Goal: Information Seeking & Learning: Learn about a topic

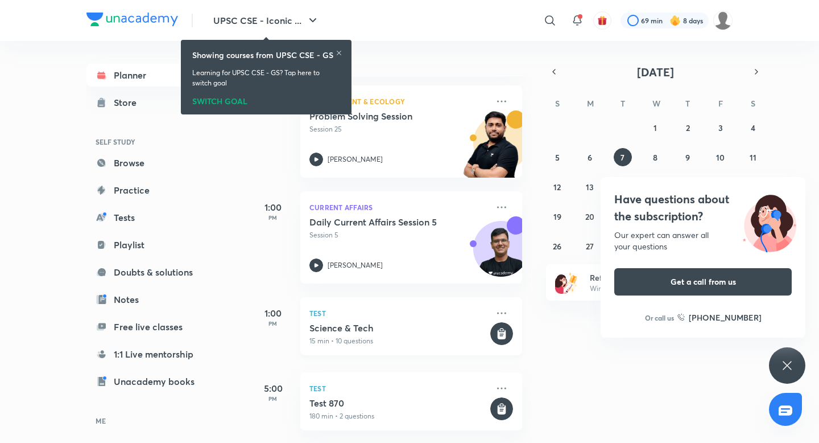
scroll to position [162, 0]
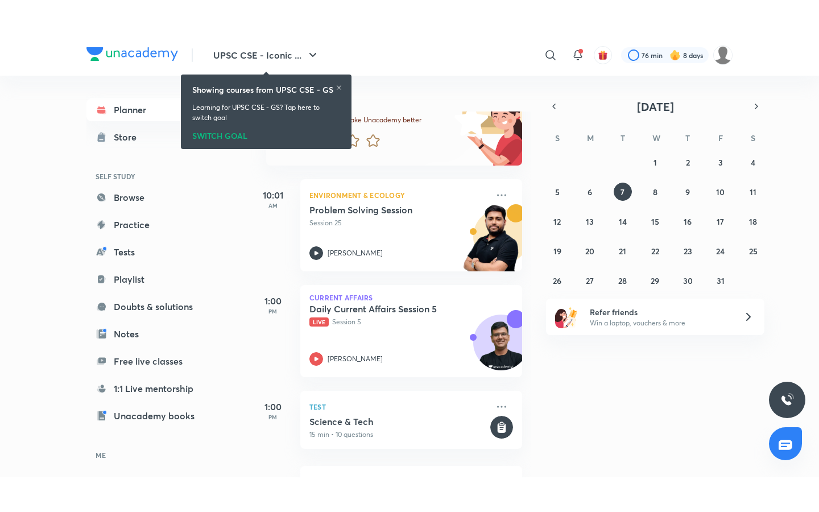
scroll to position [104, 0]
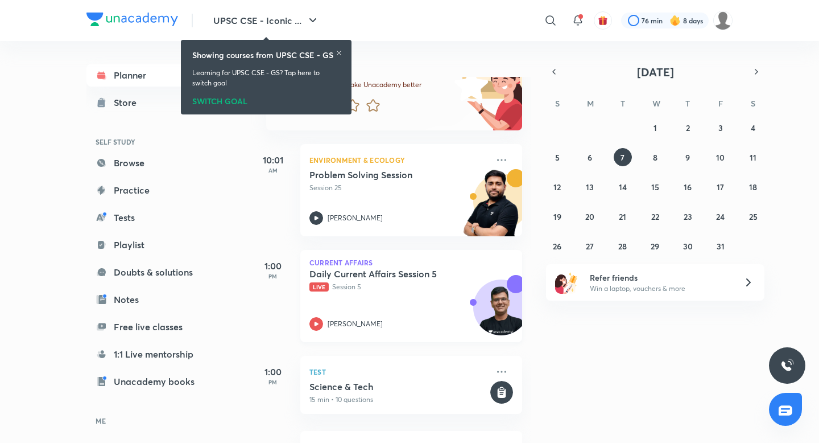
click at [407, 279] on h5 "Daily Current Affairs Session 5" at bounding box center [381, 273] width 142 height 11
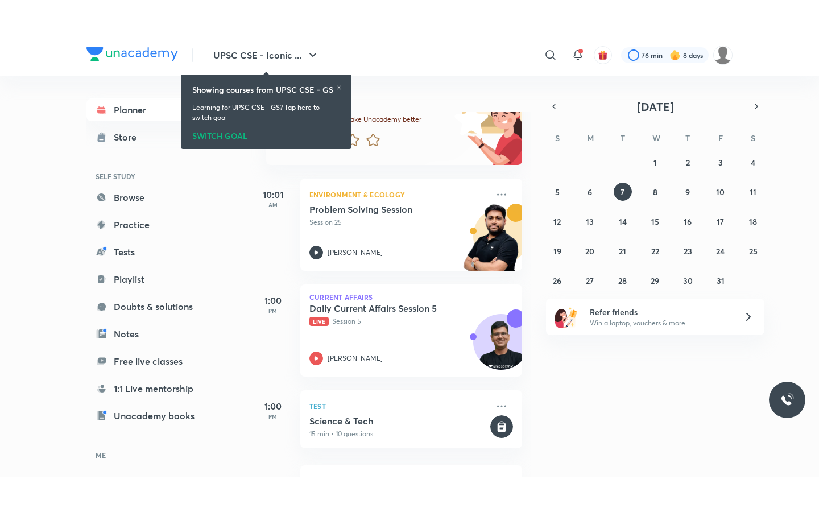
scroll to position [93, 0]
